Goal: Task Accomplishment & Management: Use online tool/utility

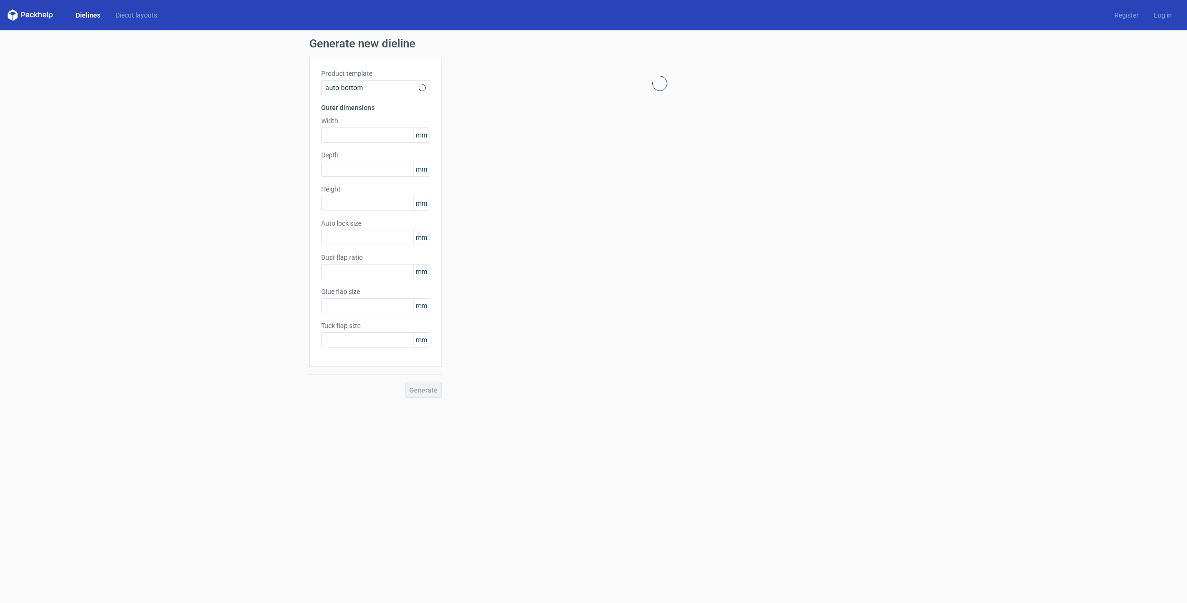
type input "1"
type input "0.8"
type input "10"
type input "12"
click at [391, 88] on span "Auto bottom" at bounding box center [371, 87] width 93 height 9
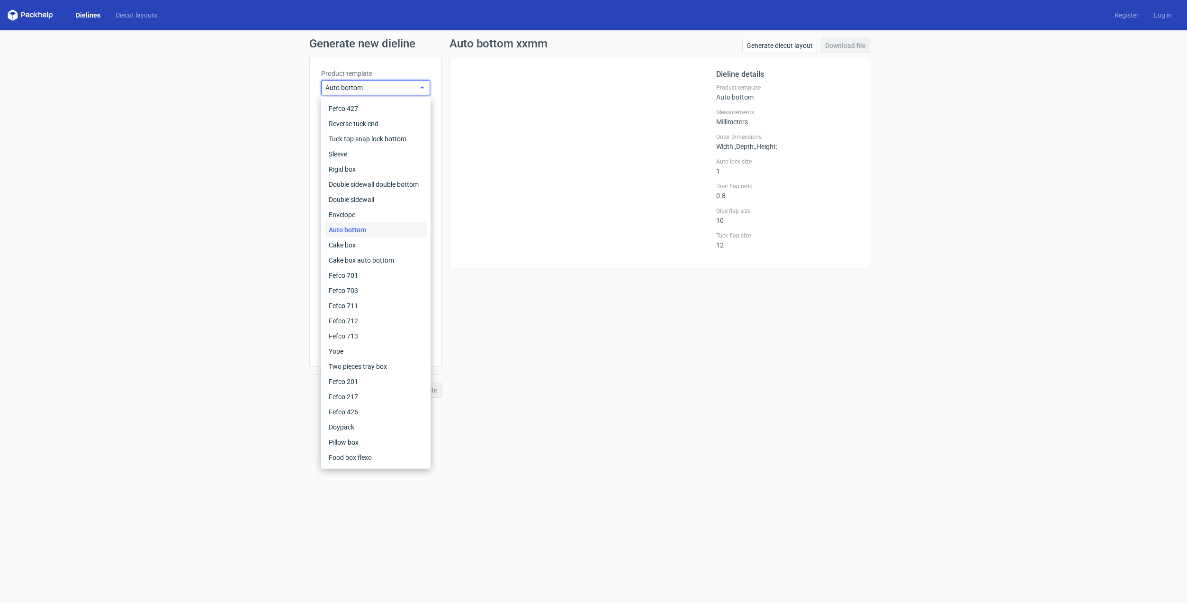
click at [391, 88] on span "Auto bottom" at bounding box center [371, 87] width 93 height 9
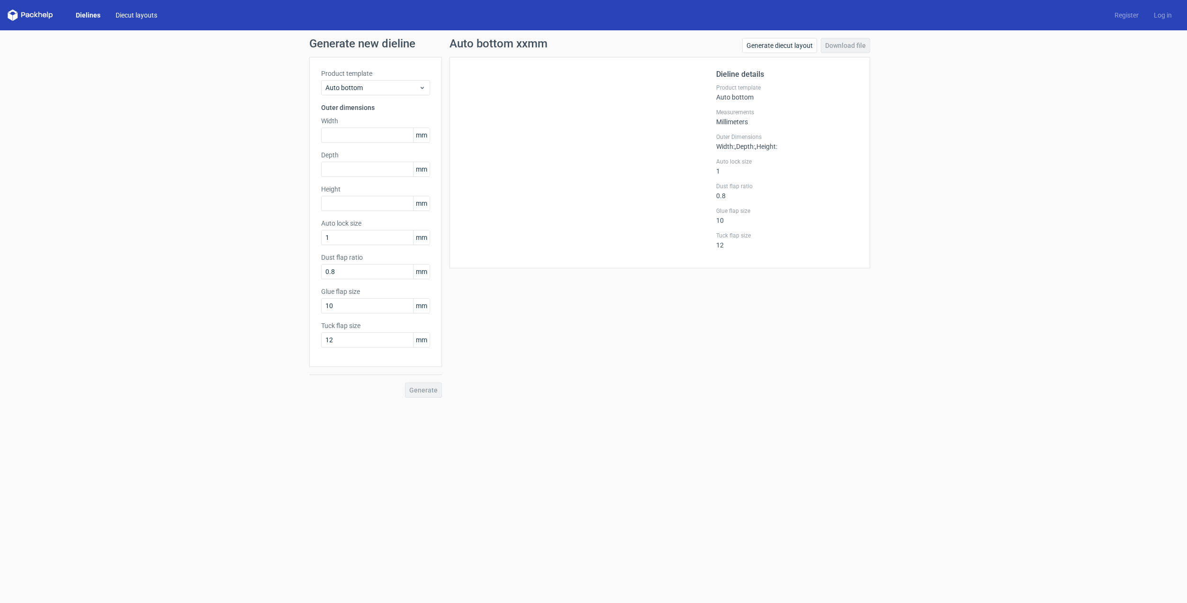
click at [142, 14] on link "Diecut layouts" at bounding box center [136, 14] width 57 height 9
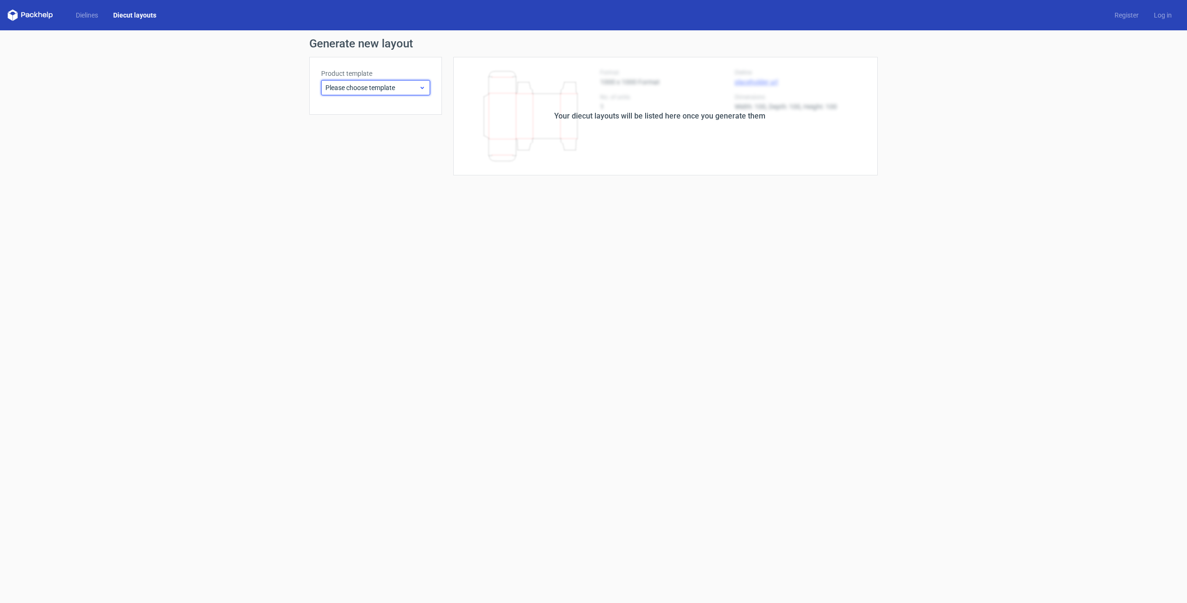
click at [358, 91] on span "Please choose template" at bounding box center [371, 87] width 93 height 9
click at [82, 13] on link "Dielines" at bounding box center [86, 14] width 37 height 9
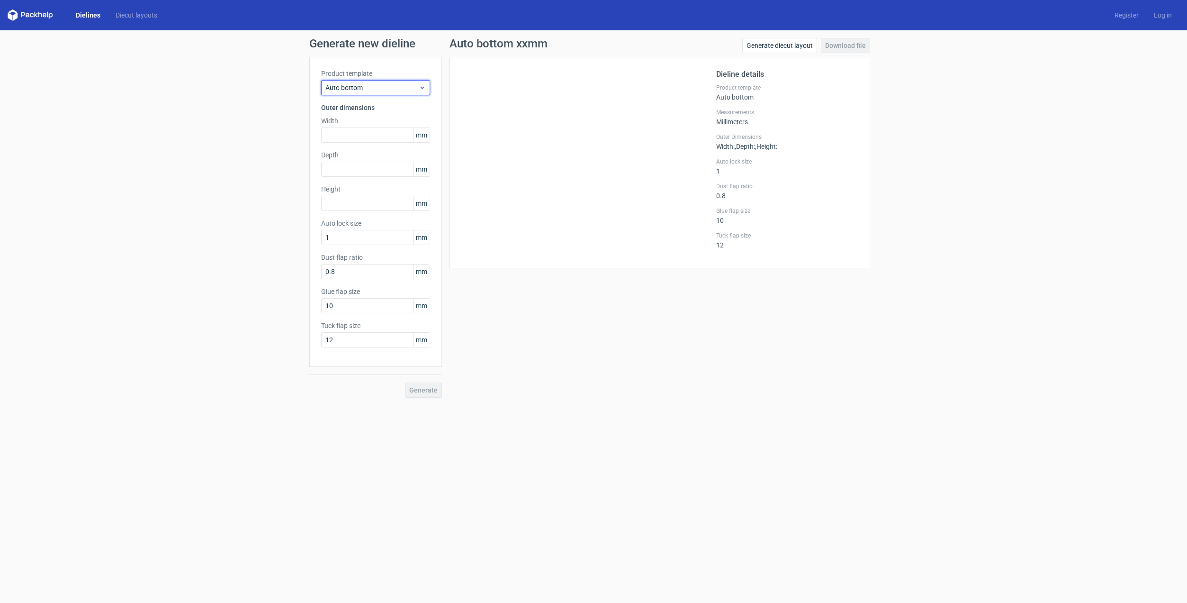
click at [369, 89] on span "Auto bottom" at bounding box center [371, 87] width 93 height 9
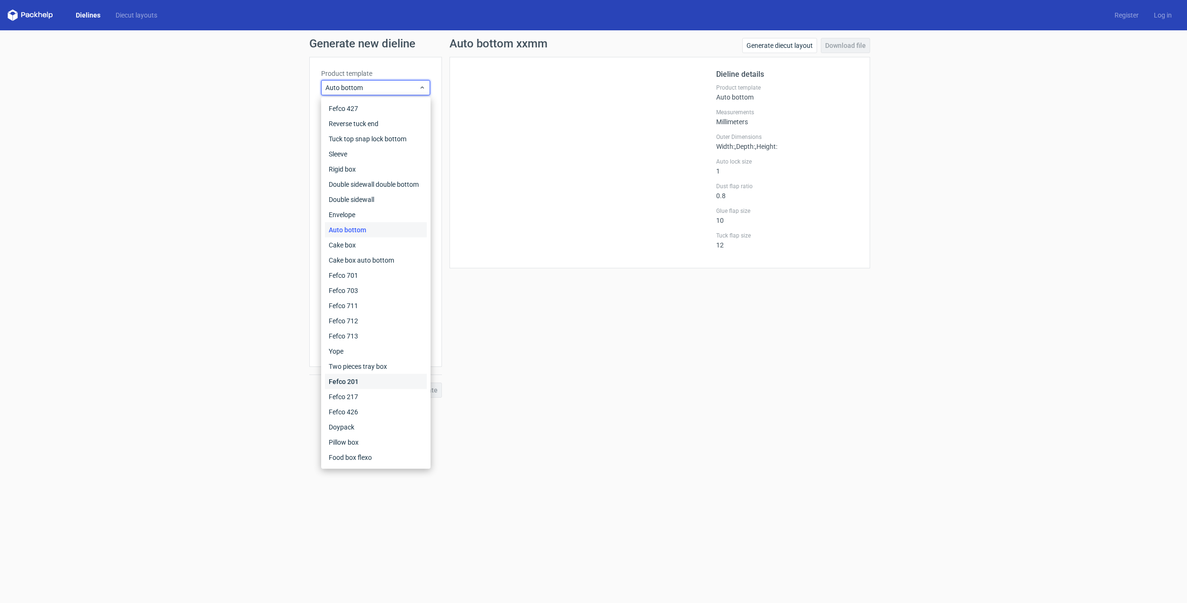
click at [369, 383] on div "Fefco 201" at bounding box center [376, 381] width 102 height 15
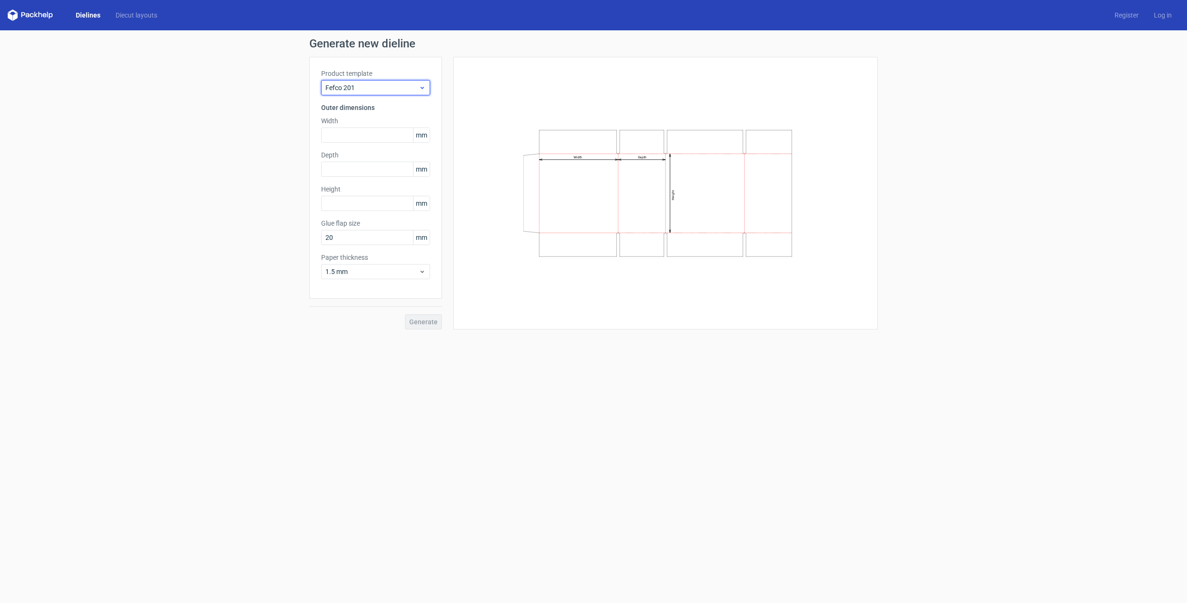
click at [373, 85] on span "Fefco 201" at bounding box center [371, 87] width 93 height 9
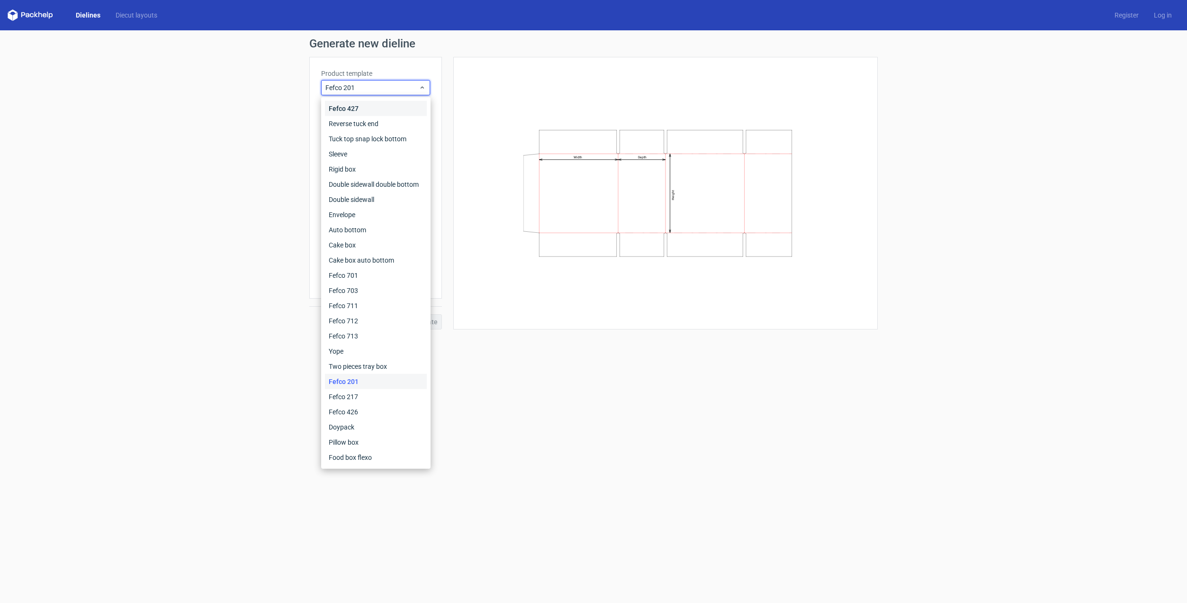
click at [361, 108] on div "Fefco 427" at bounding box center [376, 108] width 102 height 15
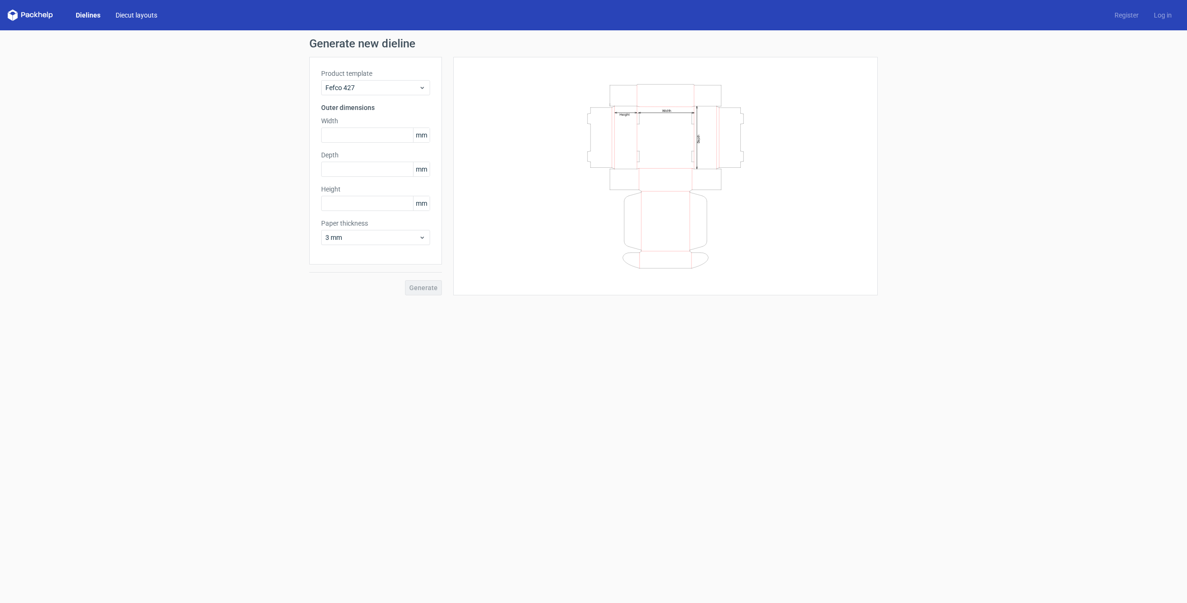
click at [137, 16] on link "Diecut layouts" at bounding box center [136, 14] width 57 height 9
click at [84, 16] on link "Dielines" at bounding box center [86, 14] width 37 height 9
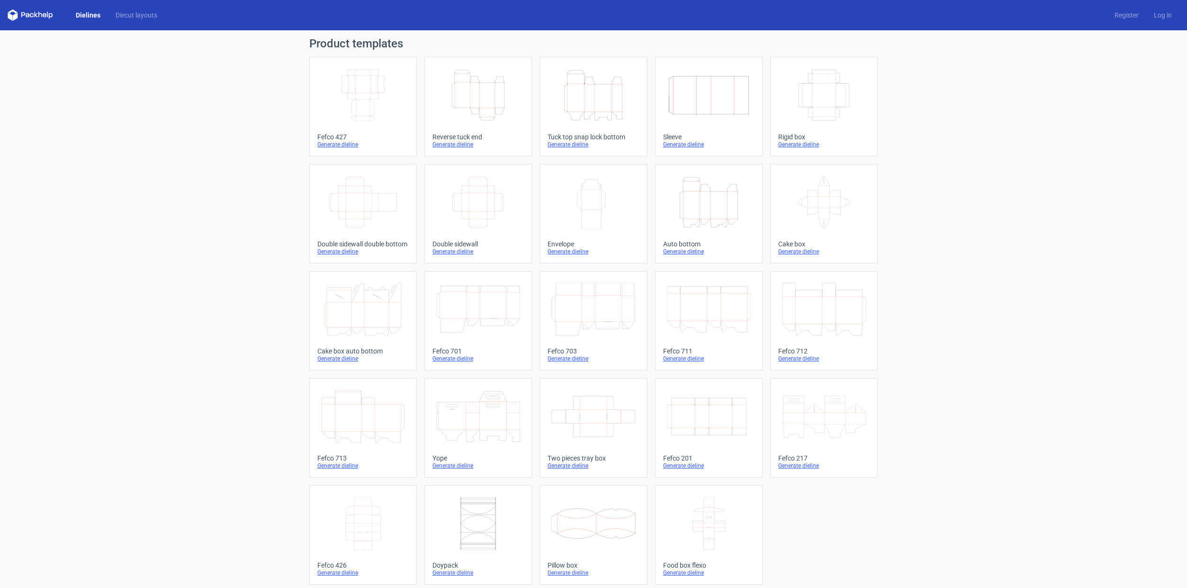
click at [38, 13] on icon at bounding box center [40, 15] width 4 height 6
click at [36, 15] on polygon at bounding box center [36, 15] width 4 height 6
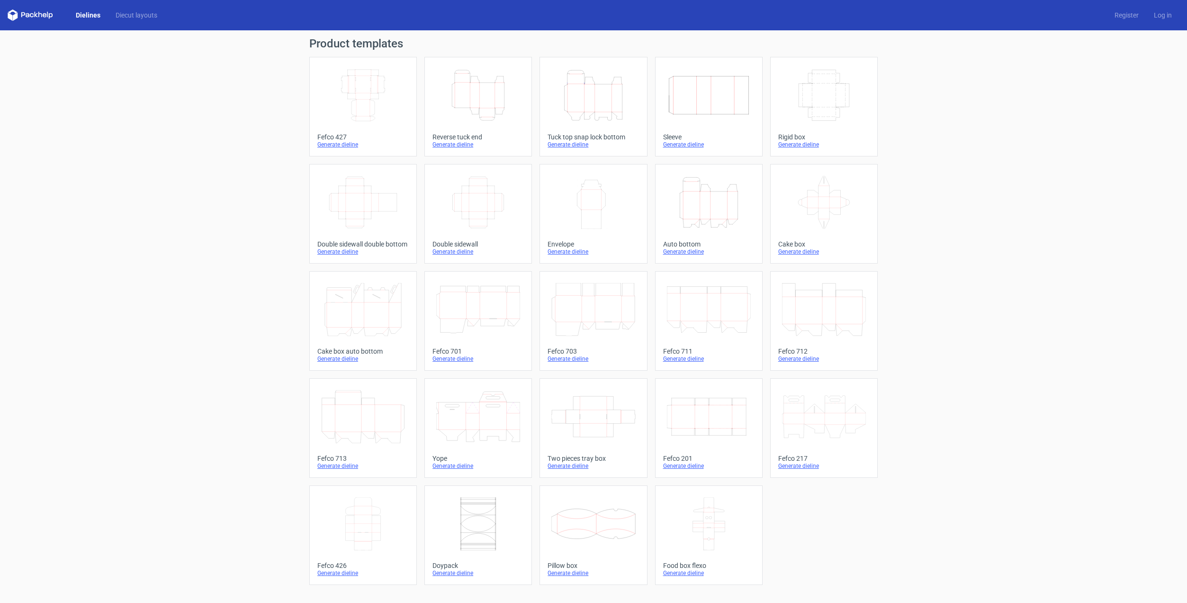
click at [33, 14] on icon at bounding box center [30, 14] width 45 height 11
drag, startPoint x: 100, startPoint y: 71, endPoint x: 131, endPoint y: 90, distance: 36.8
click at [100, 71] on div "Product templates Width Depth Height Fefco 427 Generate dieline Height Depth Wi…" at bounding box center [593, 316] width 1187 height 572
click at [233, 371] on div "Product templates Width Depth Height Fefco 427 Generate dieline Height Depth Wi…" at bounding box center [593, 316] width 1187 height 572
click at [1166, 16] on link "Log in" at bounding box center [1162, 14] width 33 height 9
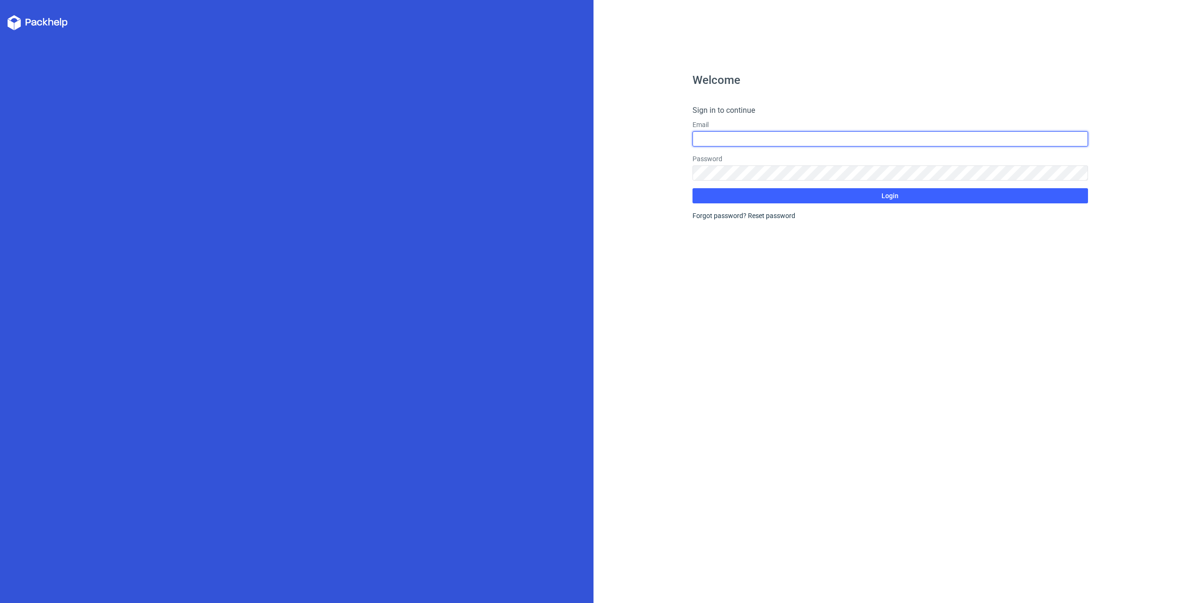
click at [749, 140] on input "text" at bounding box center [891, 138] width 396 height 15
type input "rbajgo@gmail.com"
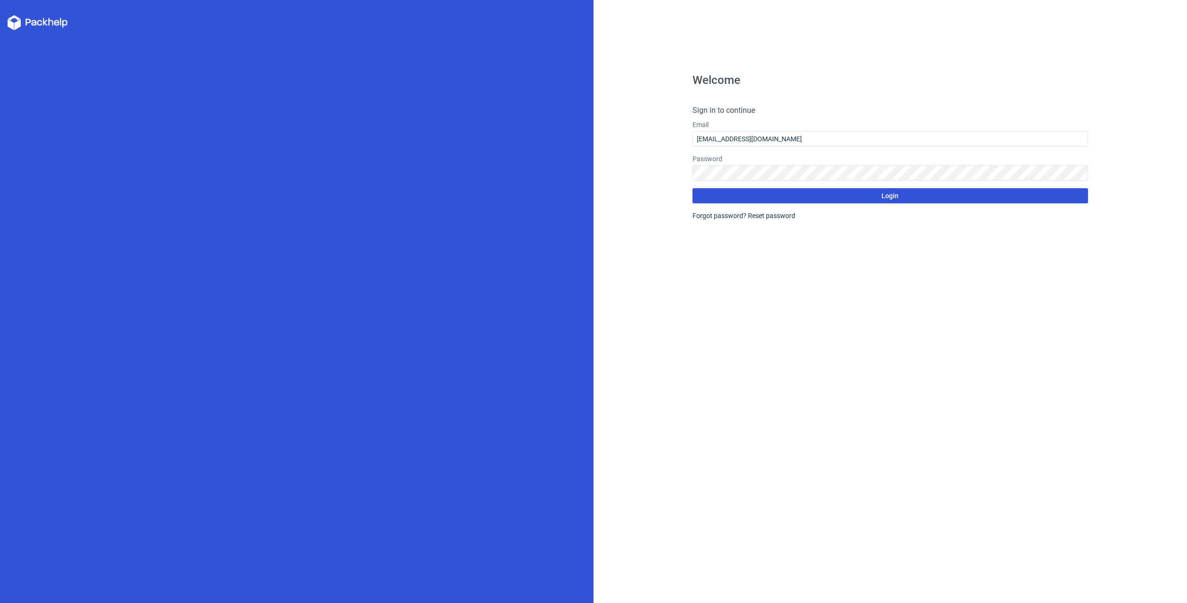
click at [892, 198] on span "Login" at bounding box center [890, 195] width 17 height 7
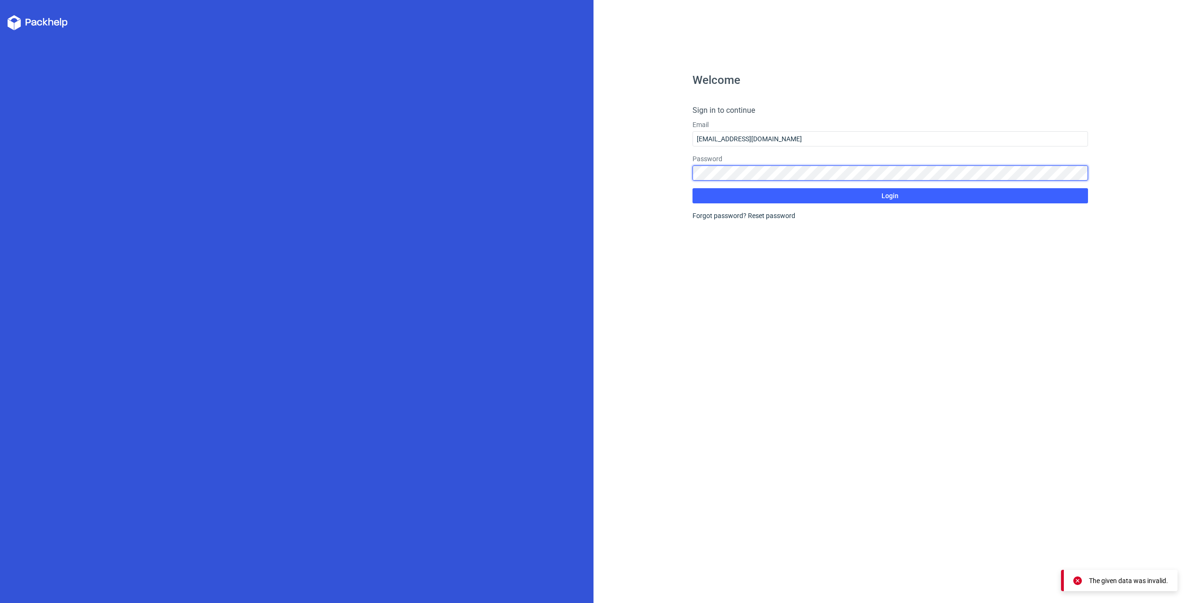
click at [632, 168] on div "Welcome Sign in to continue Email rbajgo@gmail.com Password Login Forgot passwo…" at bounding box center [891, 301] width 594 height 603
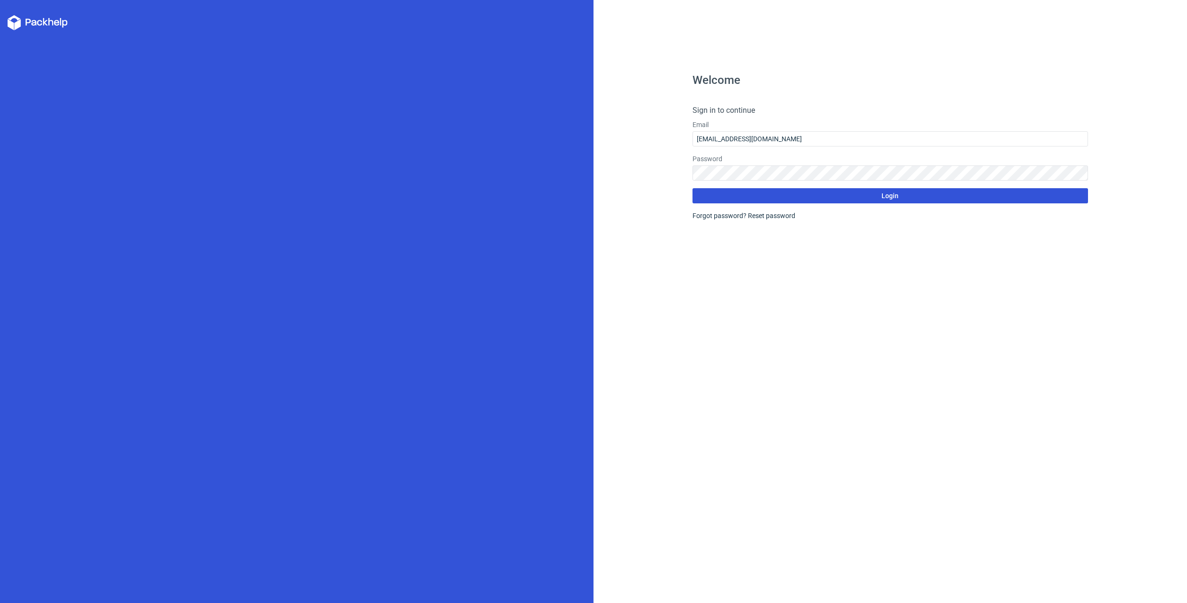
click at [885, 194] on span "Login" at bounding box center [890, 195] width 17 height 7
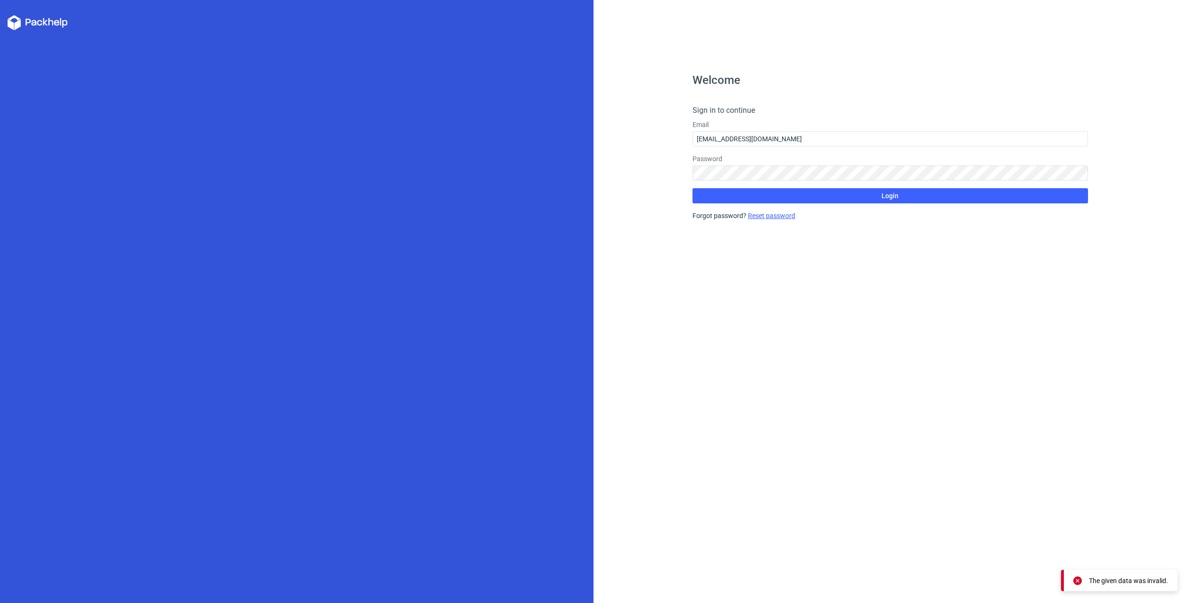
click at [758, 216] on link "Reset password" at bounding box center [771, 216] width 47 height 8
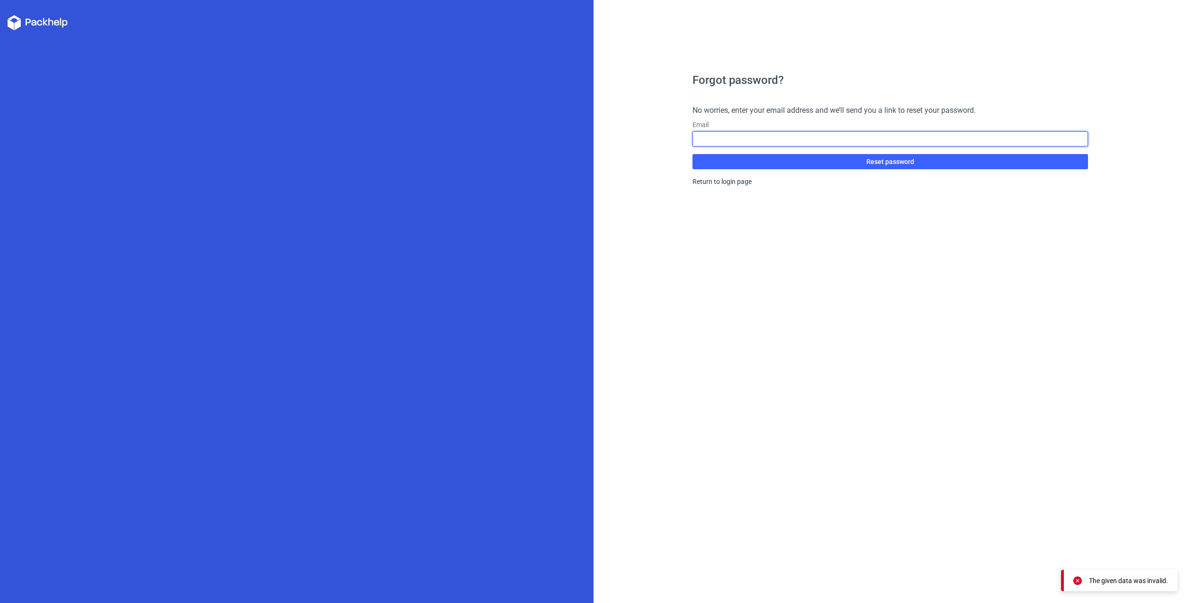
click at [736, 136] on input "text" at bounding box center [891, 138] width 396 height 15
type input "rbajgo@gmail.com"
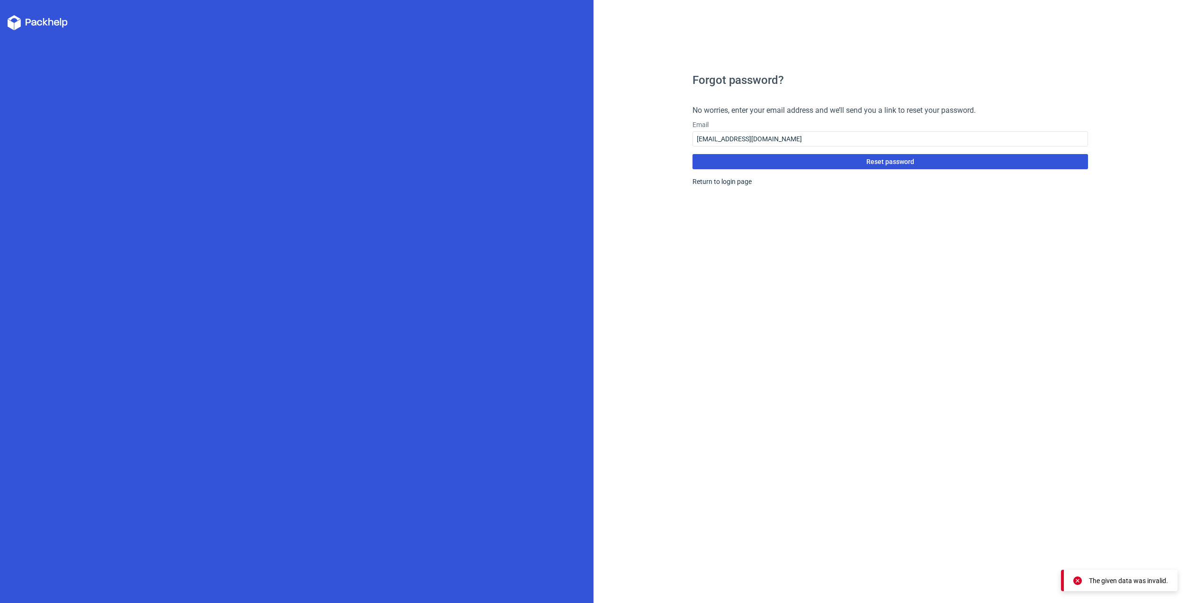
click at [897, 162] on span "Reset password" at bounding box center [890, 161] width 48 height 7
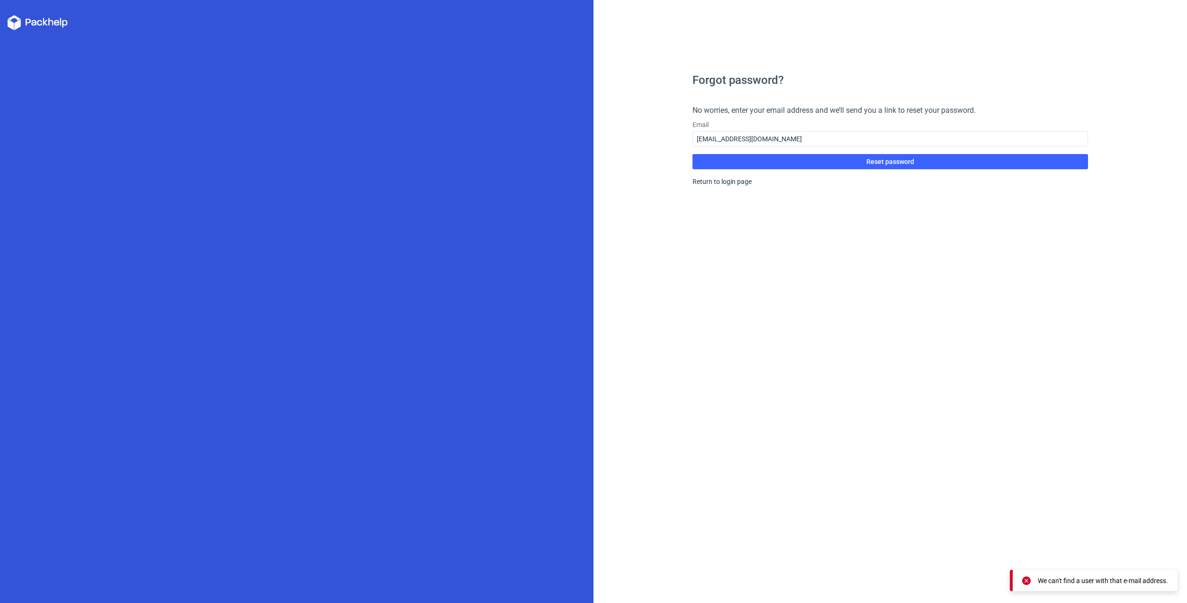
click at [50, 27] on icon at bounding box center [38, 22] width 60 height 15
click at [50, 20] on icon at bounding box center [50, 22] width 5 height 8
